Goal: Information Seeking & Learning: Learn about a topic

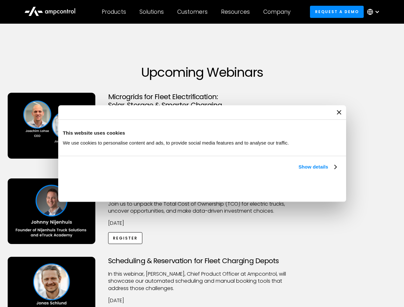
click at [299, 171] on link "Show details" at bounding box center [318, 167] width 38 height 8
click at [0, 0] on div "Necessary cookies help make a website usable by enabling basic functions like p…" at bounding box center [0, 0] width 0 height 0
click at [397, 258] on div "Scheduling & Reservation for Fleet Charging Depots ​In this webinar, [PERSON_NA…" at bounding box center [202, 296] width 402 height 79
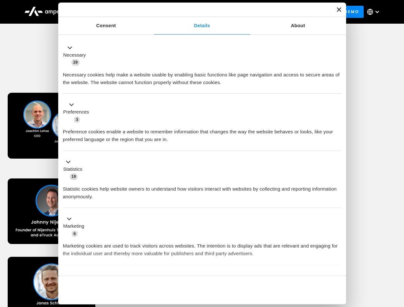
click at [197, 12] on div "Customers" at bounding box center [192, 11] width 30 height 7
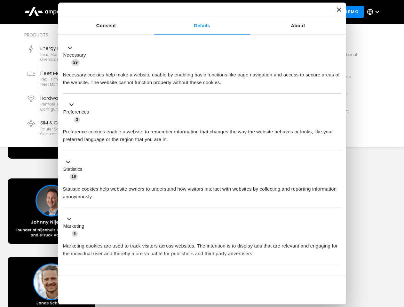
click at [114, 12] on div "Products" at bounding box center [114, 11] width 24 height 7
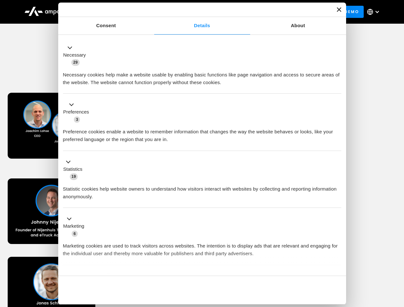
click at [152, 12] on div "Solutions" at bounding box center [152, 11] width 24 height 7
click at [194, 12] on div "Customers" at bounding box center [192, 11] width 30 height 7
click at [237, 12] on div "Resources" at bounding box center [235, 11] width 29 height 7
click at [279, 12] on div "Company" at bounding box center [276, 11] width 27 height 7
click at [375, 12] on div at bounding box center [377, 11] width 5 height 5
